Goal: Information Seeking & Learning: Understand process/instructions

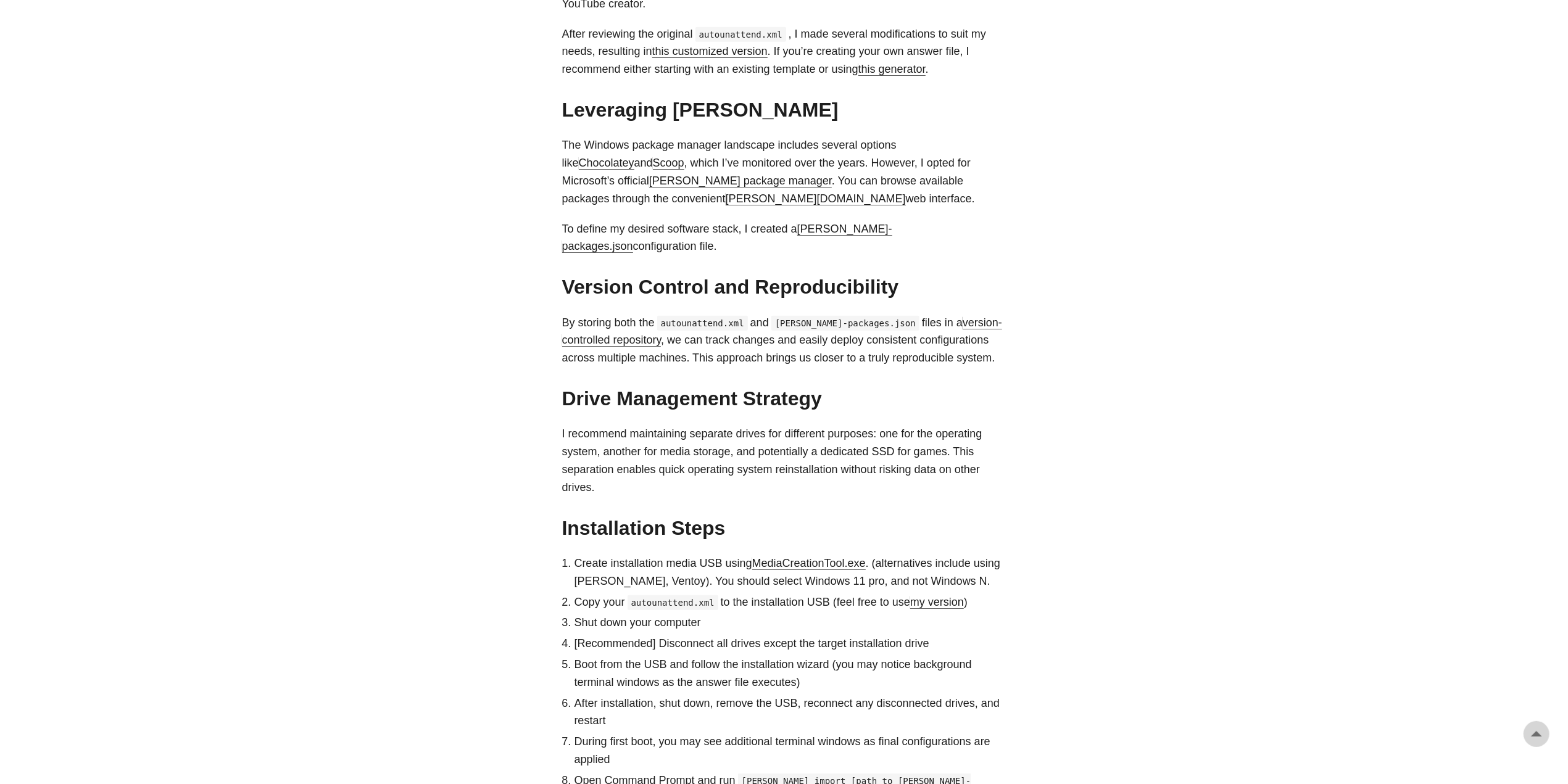
scroll to position [1172, 0]
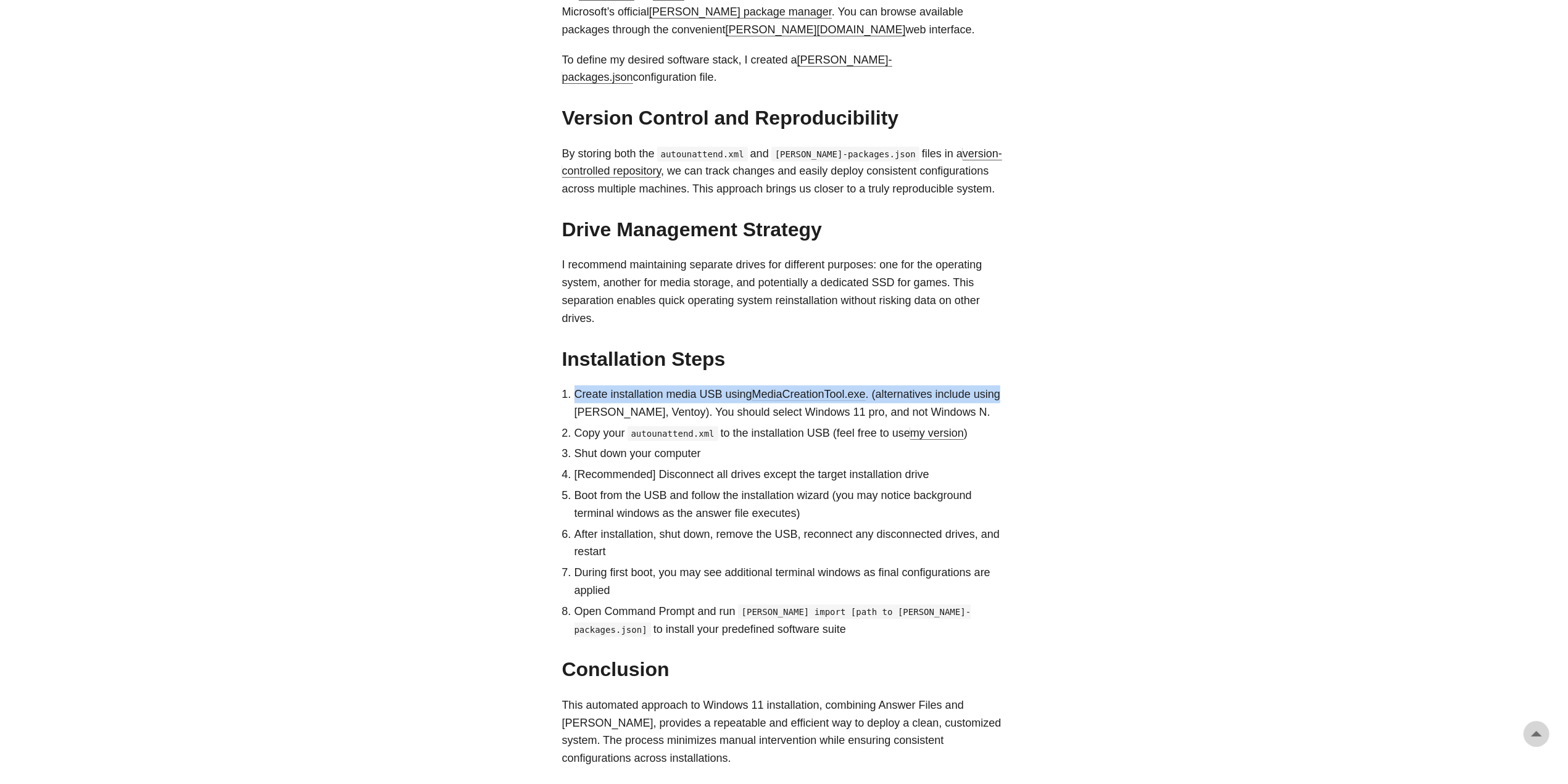
drag, startPoint x: 573, startPoint y: 377, endPoint x: 1006, endPoint y: 383, distance: 433.0
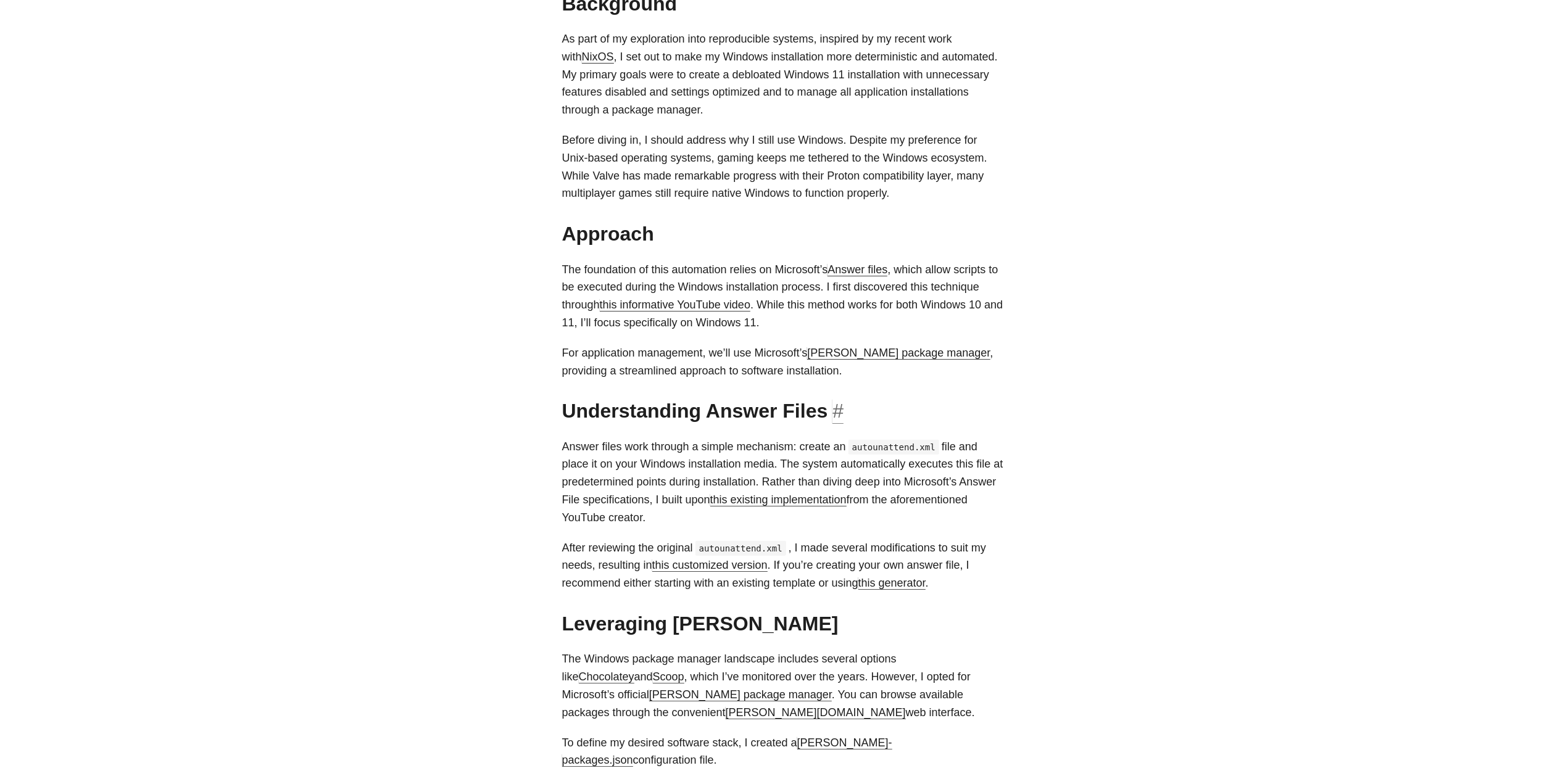
scroll to position [479, 0]
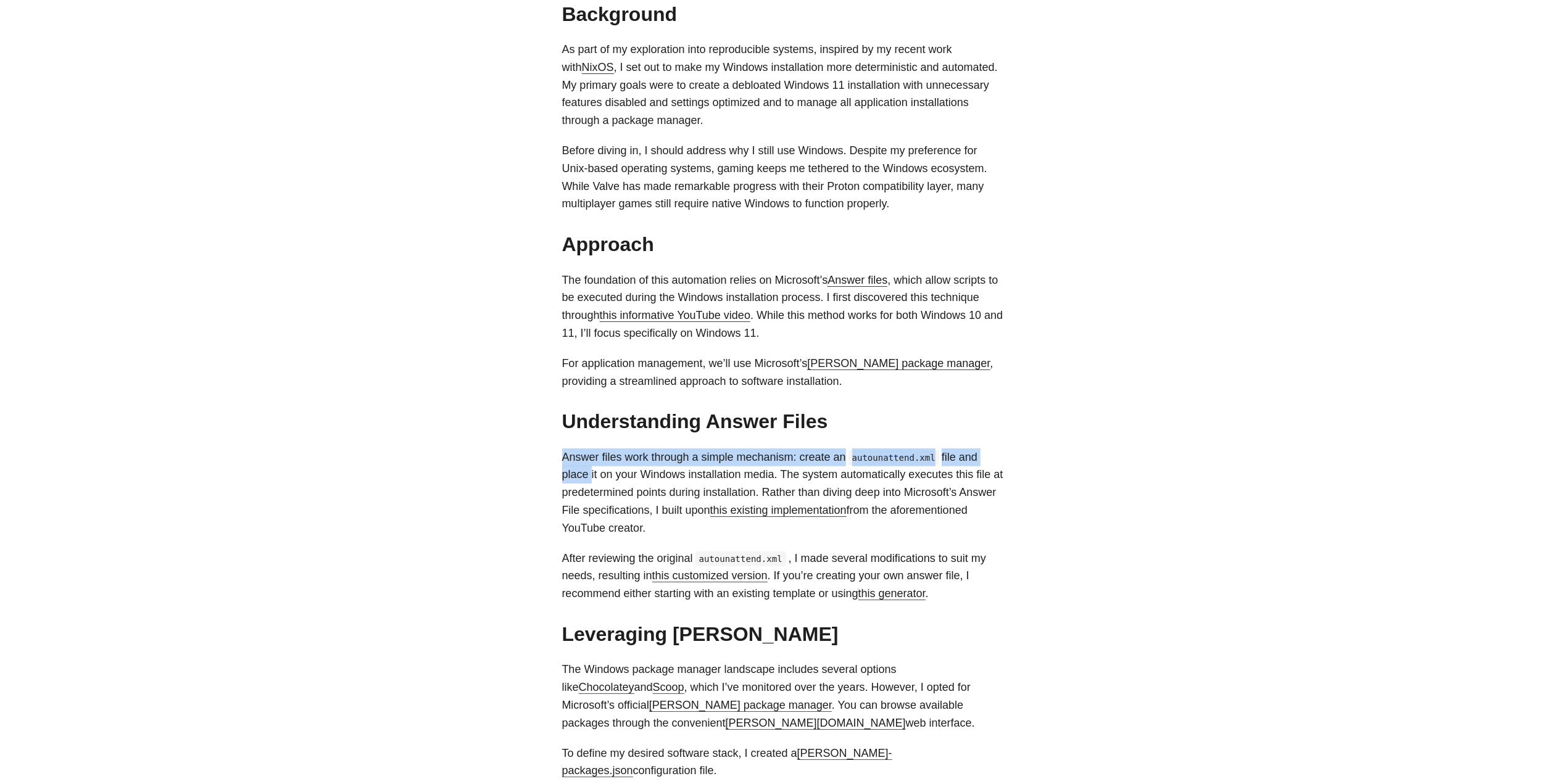
drag, startPoint x: 558, startPoint y: 457, endPoint x: 1007, endPoint y: 452, distance: 449.0
click at [1007, 452] on main "Automating Windows 11: From Clean Install to Fully Configured with Answer Files…" at bounding box center [784, 656] width 473 height 2195
drag, startPoint x: 532, startPoint y: 488, endPoint x: 974, endPoint y: 474, distance: 442.2
click at [974, 474] on body "[PERSON_NAME] Home About Posts Tags Archive Resume" at bounding box center [784, 656] width 1568 height 2270
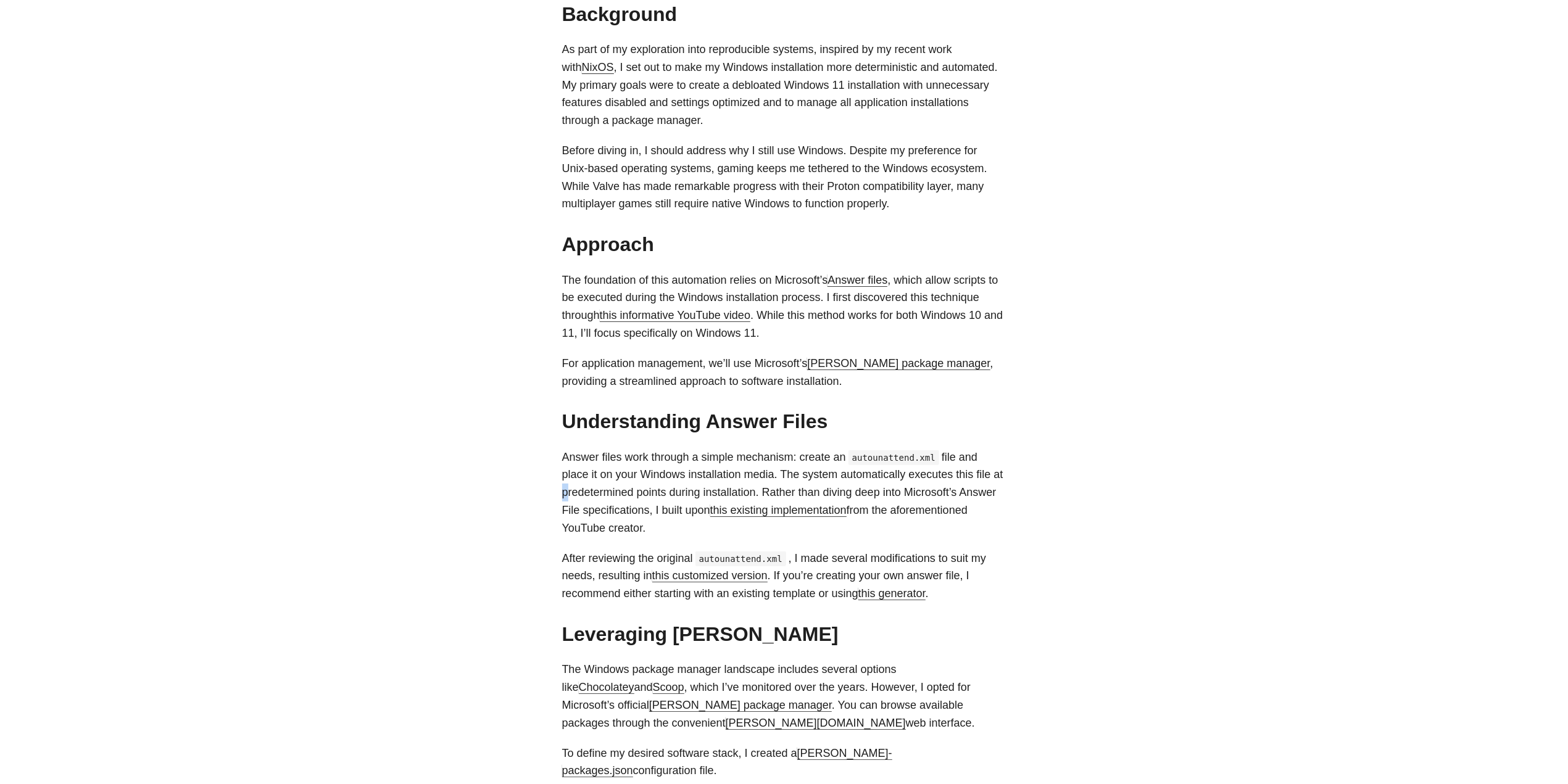
click at [974, 474] on p "Answer files work through a simple mechanism: create an autounattend.xml file a…" at bounding box center [784, 493] width 444 height 89
drag, startPoint x: 567, startPoint y: 487, endPoint x: 887, endPoint y: 495, distance: 320.1
click at [887, 495] on p "Answer files work through a simple mechanism: create an autounattend.xml file a…" at bounding box center [784, 493] width 444 height 89
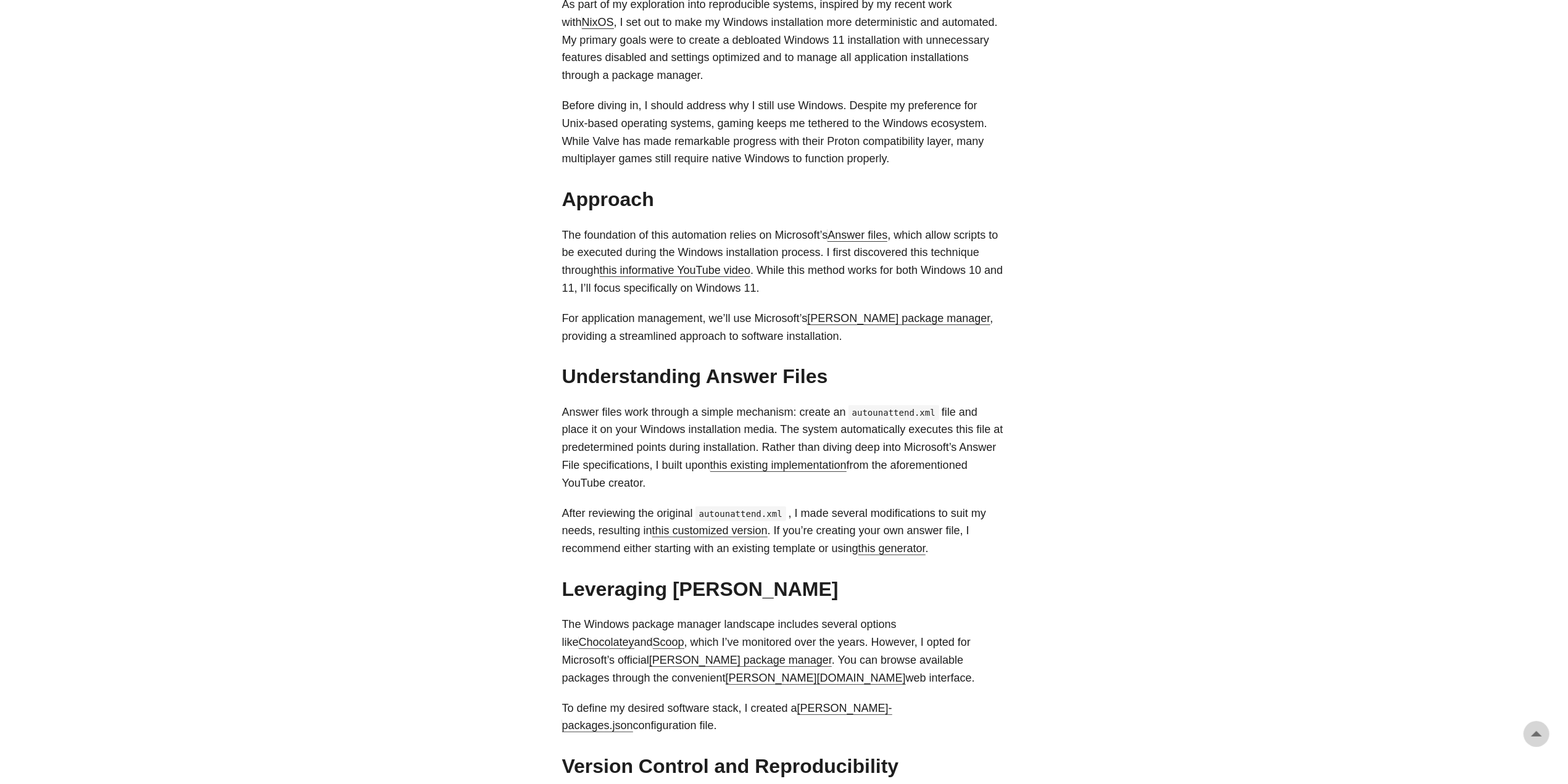
scroll to position [540, 0]
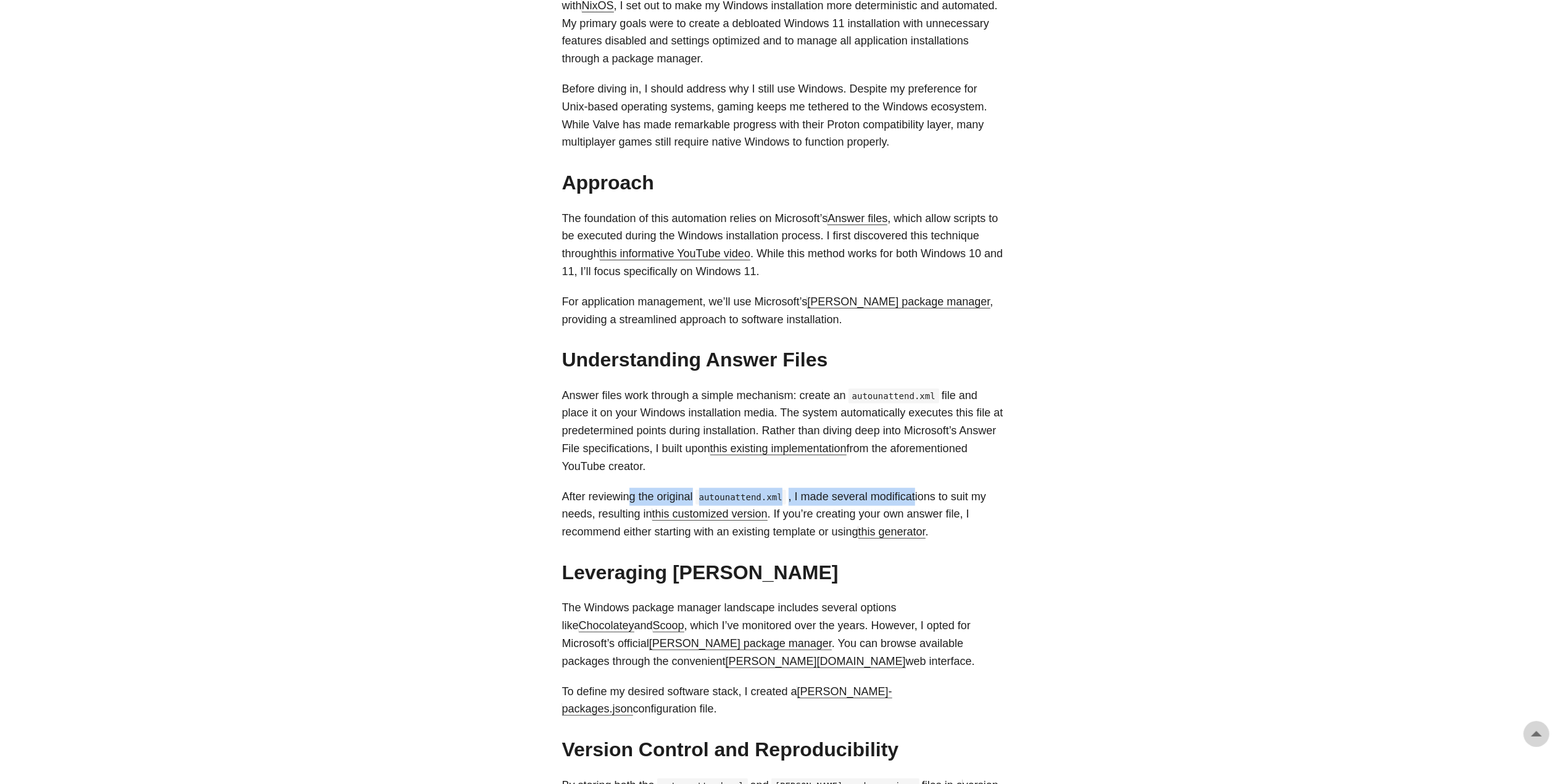
drag, startPoint x: 631, startPoint y: 495, endPoint x: 911, endPoint y: 485, distance: 280.2
click at [911, 485] on div "Background # As part of my exploration into reproducible systems, inspired by m…" at bounding box center [784, 669] width 444 height 1458
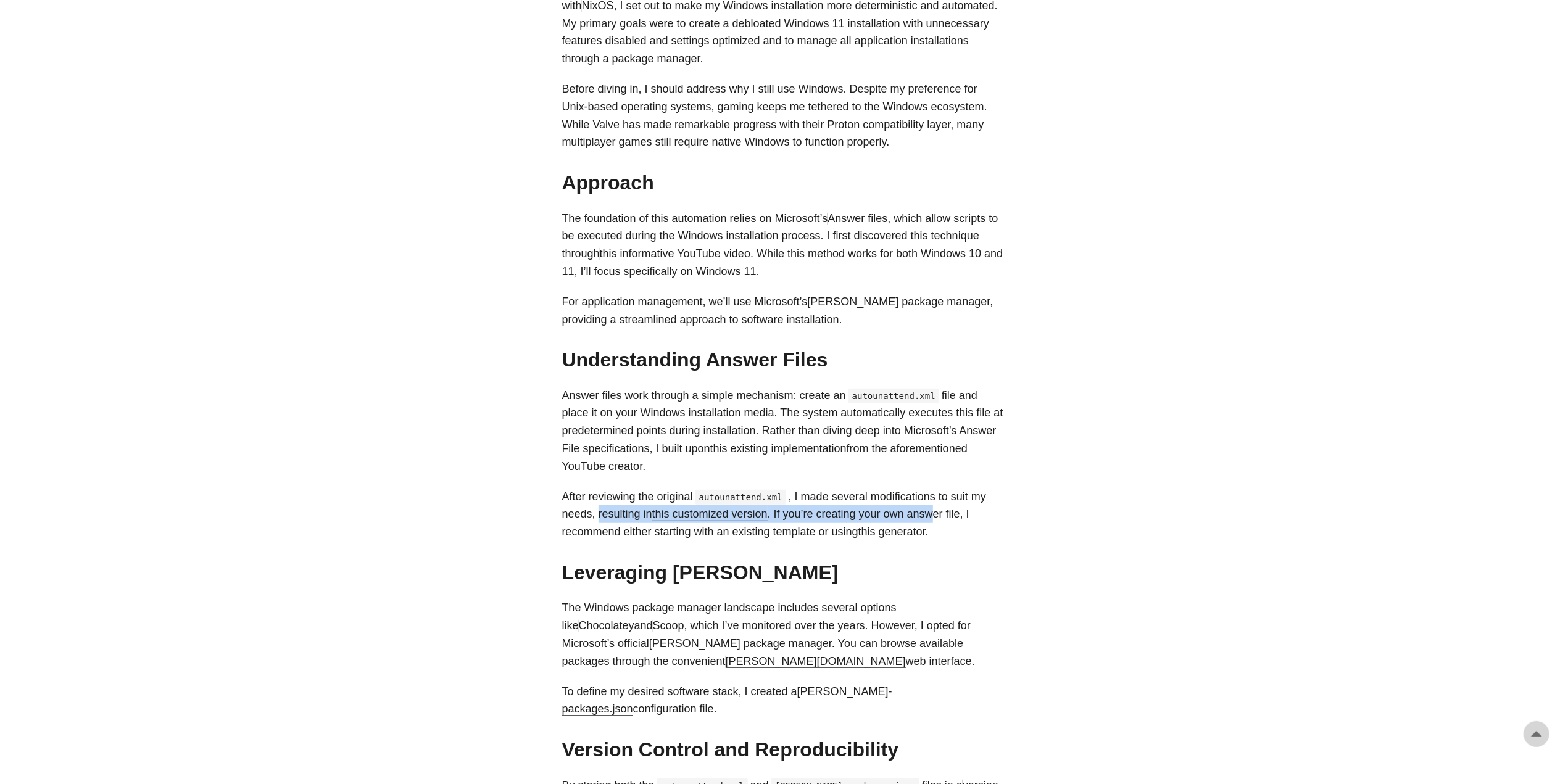
drag, startPoint x: 596, startPoint y: 518, endPoint x: 935, endPoint y: 517, distance: 339.0
click at [935, 517] on p "After reviewing the original autounattend.xml , I made several modifications to…" at bounding box center [784, 514] width 444 height 53
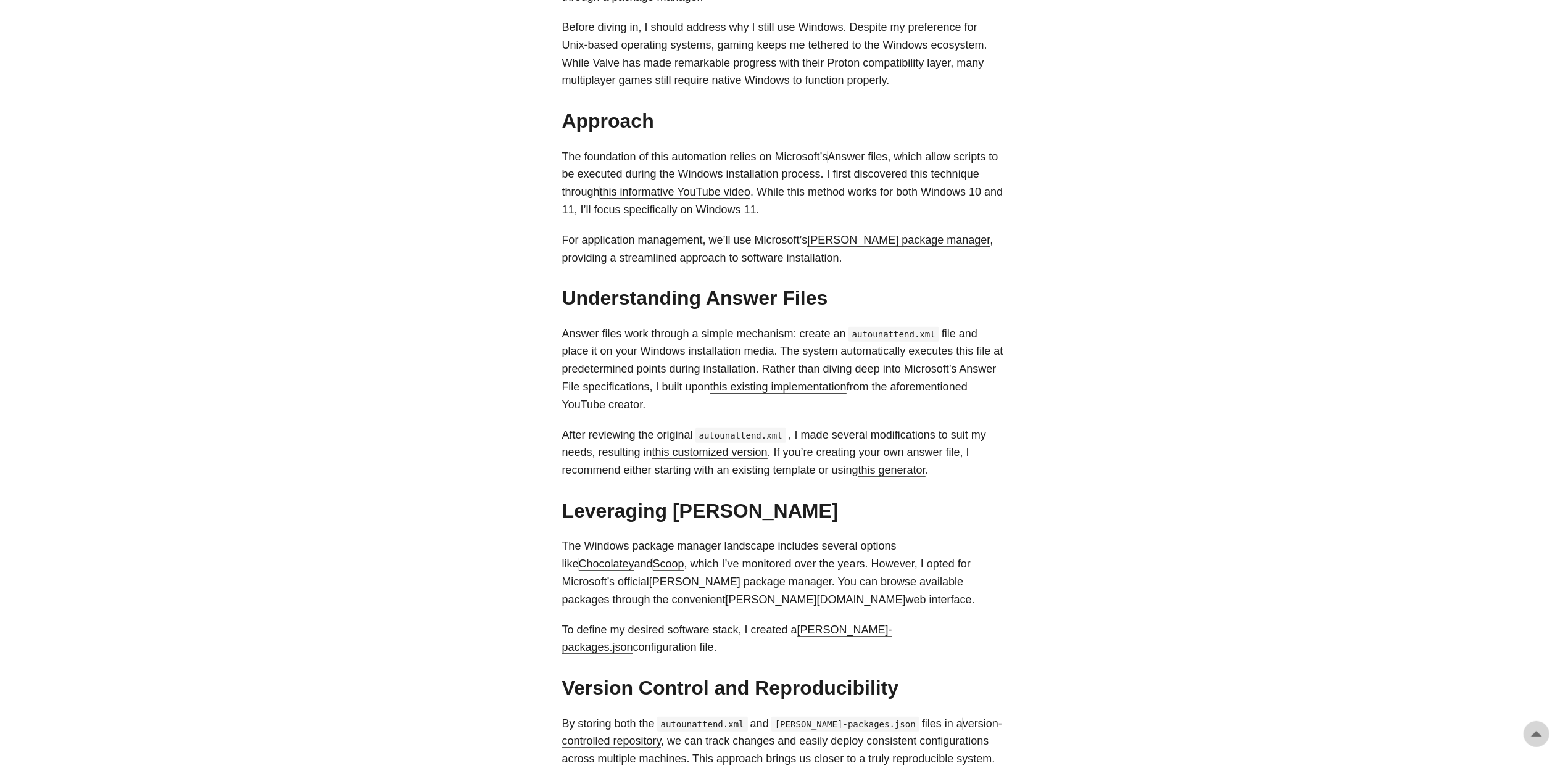
drag, startPoint x: 605, startPoint y: 547, endPoint x: 1010, endPoint y: 534, distance: 405.2
click at [1010, 534] on main "Automating Windows 11: From Clean Install to Fully Configured with Answer Files…" at bounding box center [784, 532] width 473 height 2195
drag, startPoint x: 599, startPoint y: 567, endPoint x: 918, endPoint y: 568, distance: 319.0
click at [918, 568] on p "The Windows package manager landscape includes several options like Chocolatey …" at bounding box center [784, 572] width 444 height 71
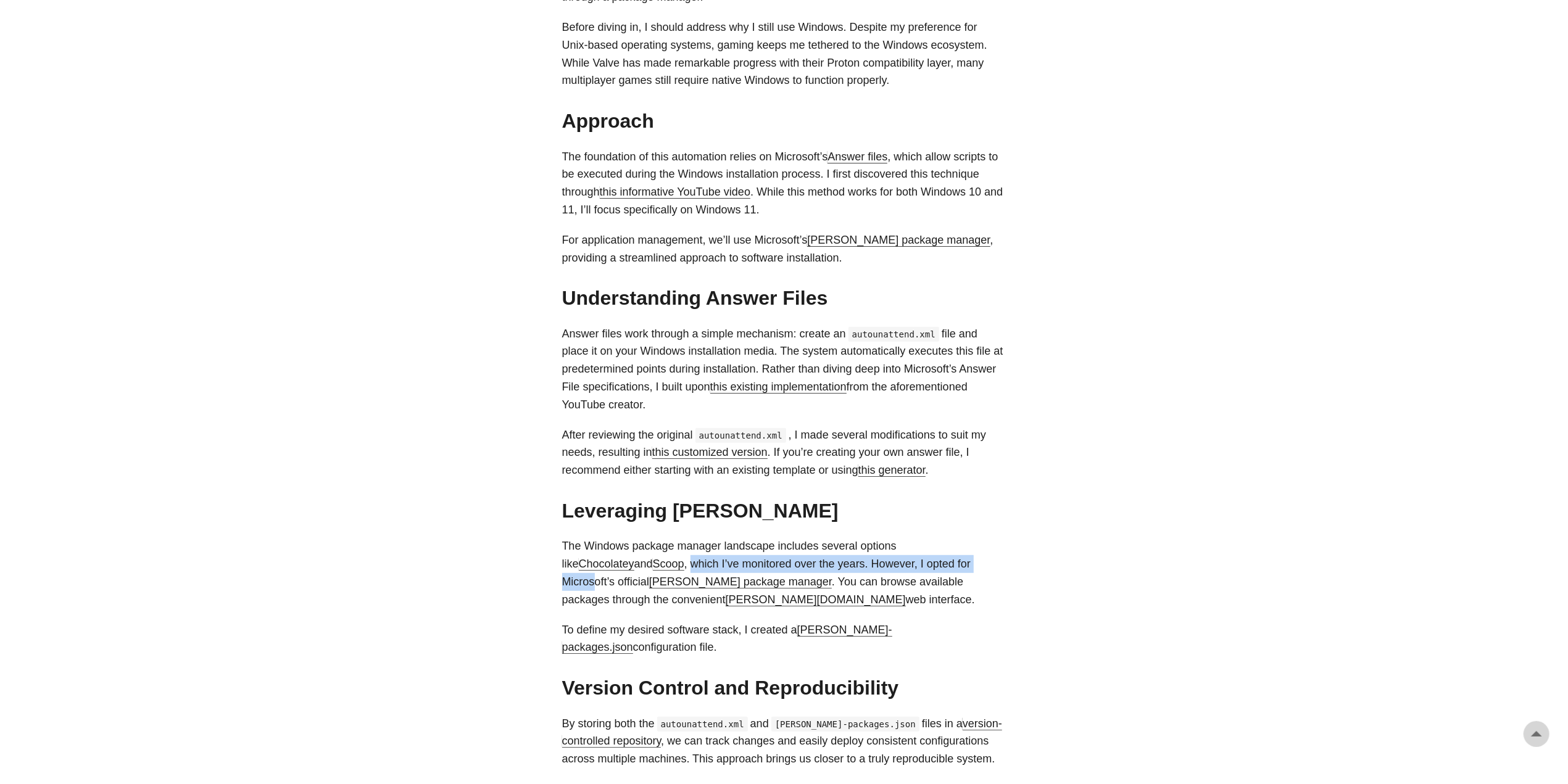
click at [918, 568] on p "The Windows package manager landscape includes several options like Chocolatey …" at bounding box center [784, 572] width 444 height 71
